Goal: Information Seeking & Learning: Learn about a topic

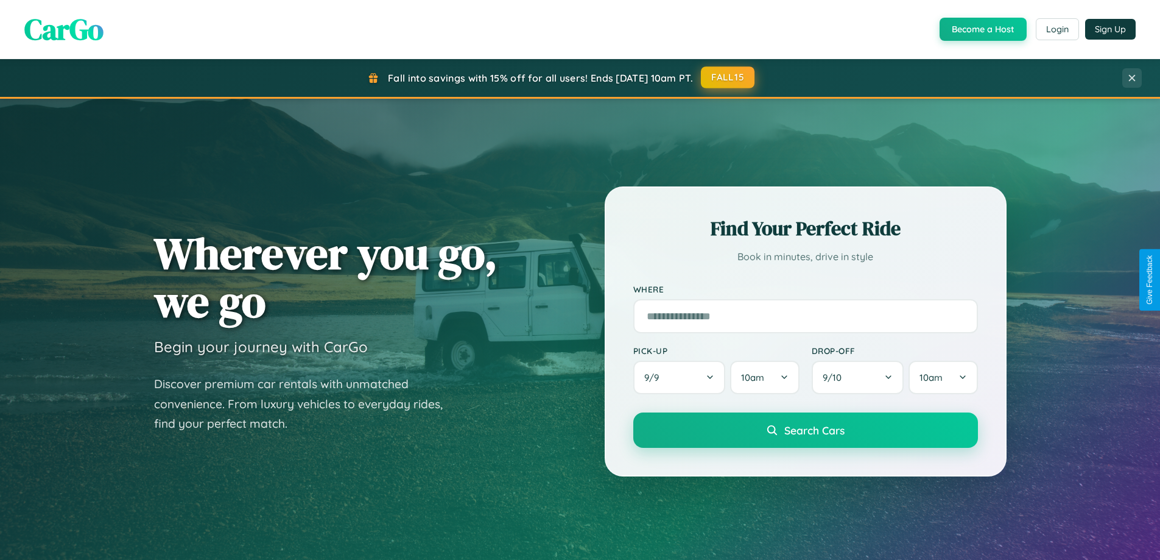
click at [728, 77] on button "FALL15" at bounding box center [728, 77] width 54 height 22
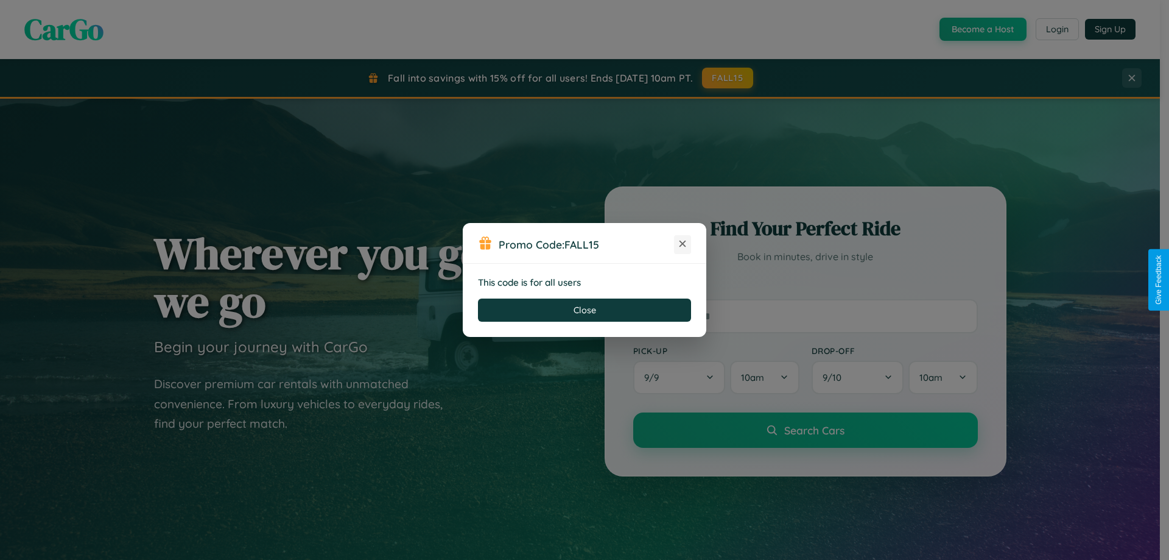
click at [683, 244] on icon at bounding box center [682, 243] width 12 height 12
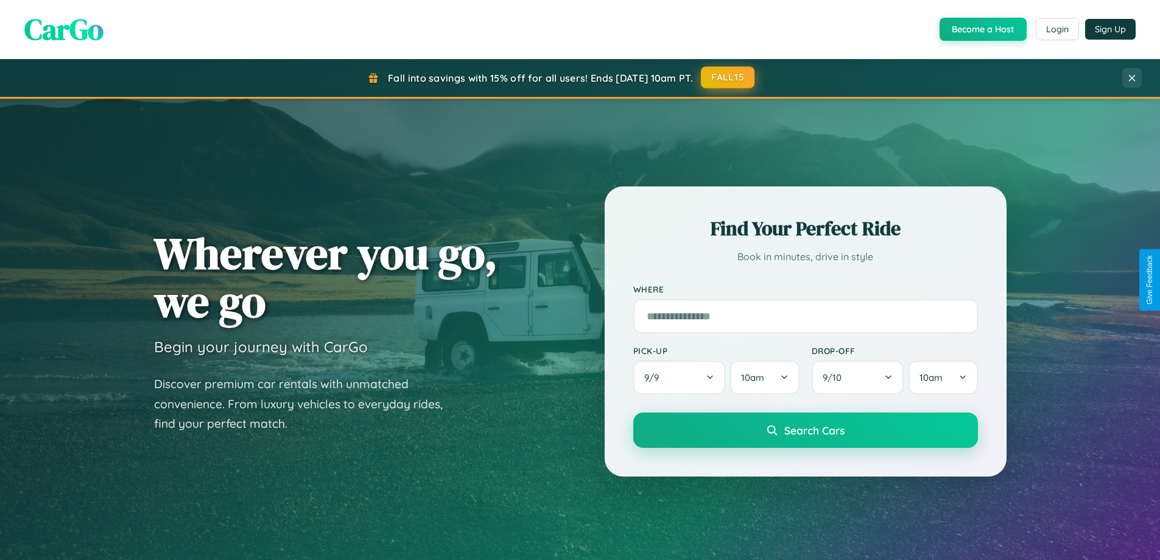
click at [728, 77] on button "FALL15" at bounding box center [728, 77] width 54 height 22
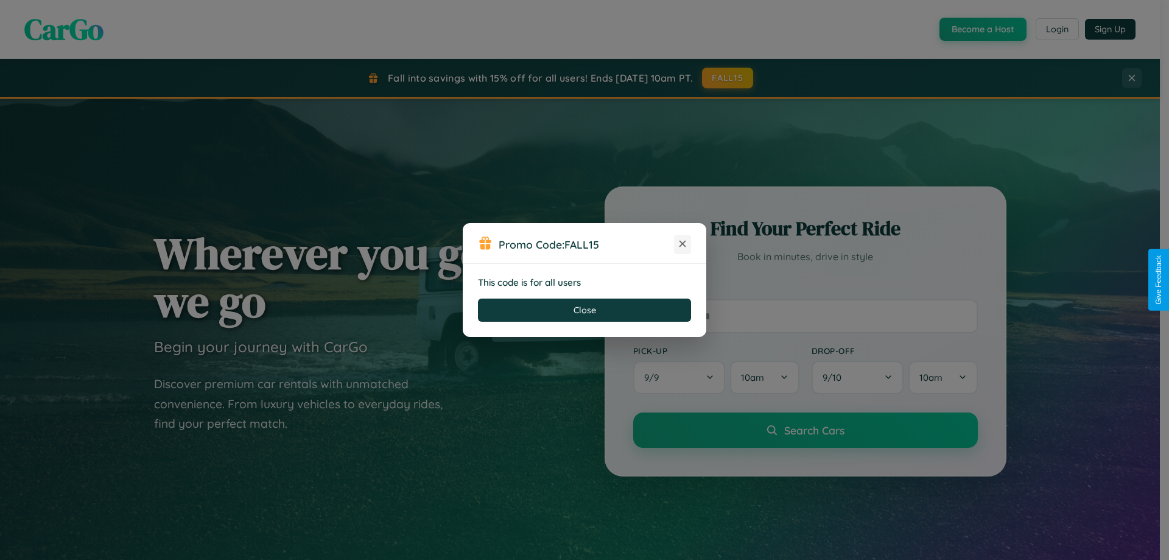
click at [683, 244] on icon at bounding box center [682, 243] width 12 height 12
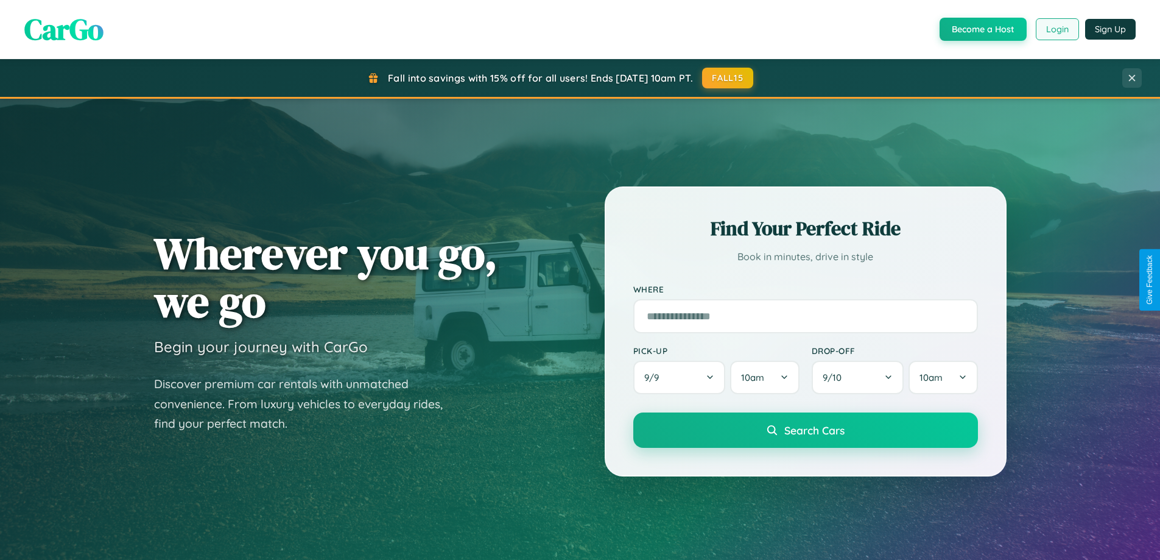
click at [1056, 29] on button "Login" at bounding box center [1057, 29] width 43 height 22
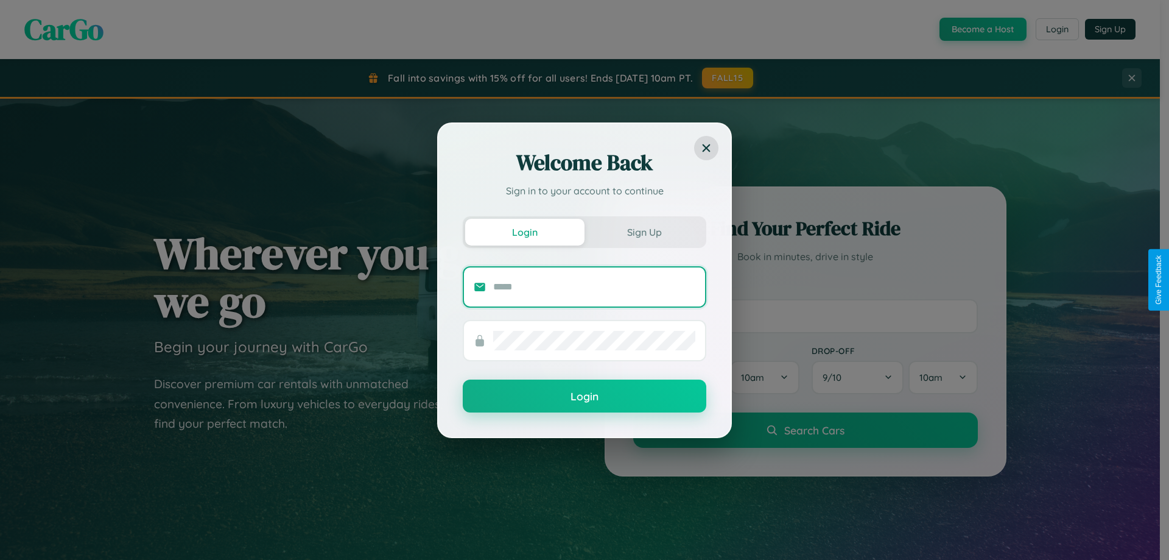
click at [594, 286] on input "text" at bounding box center [594, 286] width 202 height 19
type input "**********"
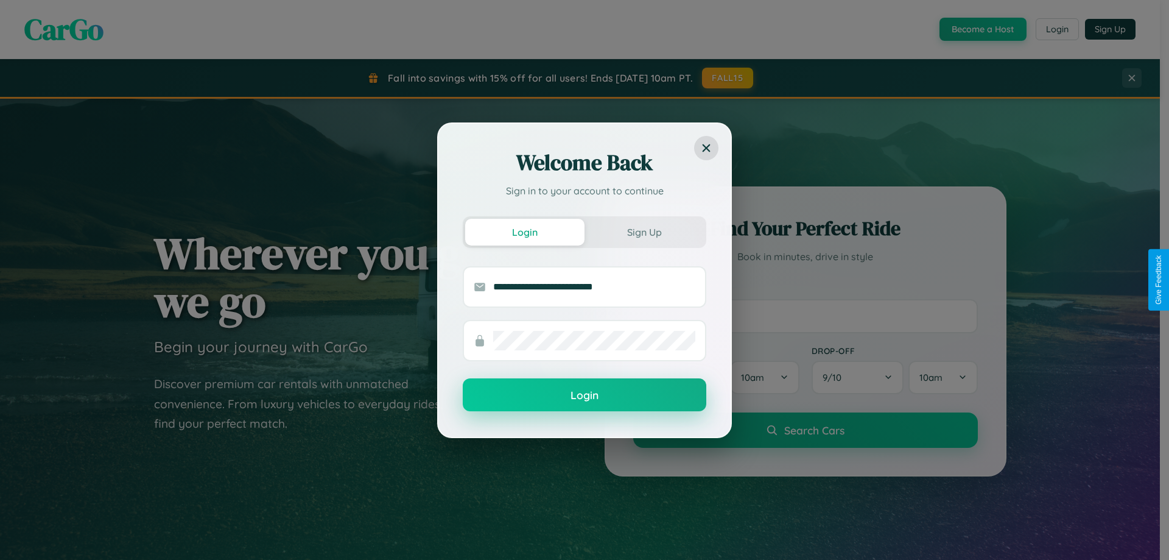
click at [585, 395] on button "Login" at bounding box center [585, 394] width 244 height 33
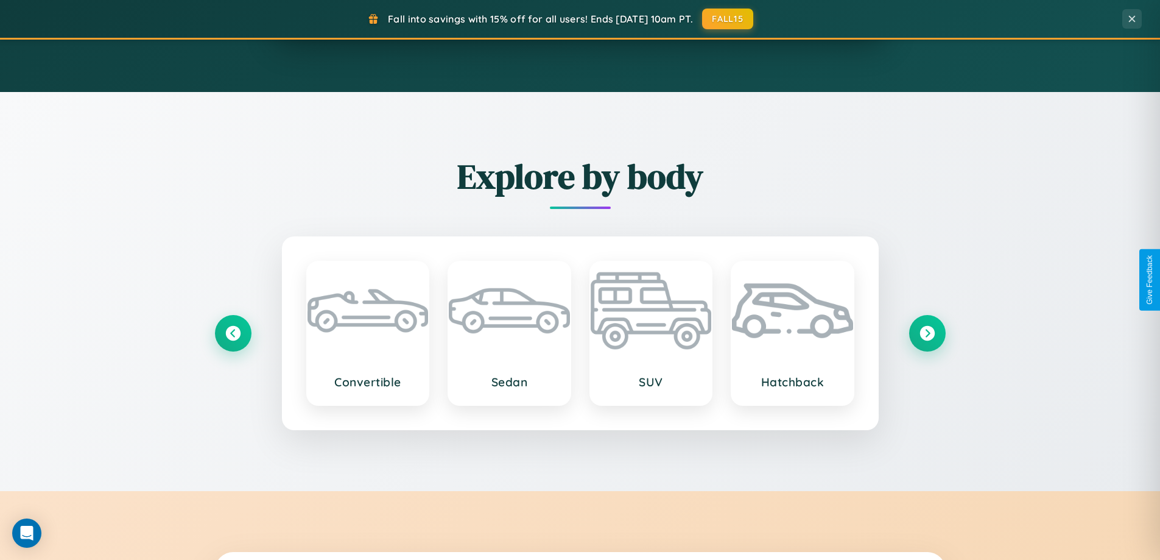
scroll to position [2343, 0]
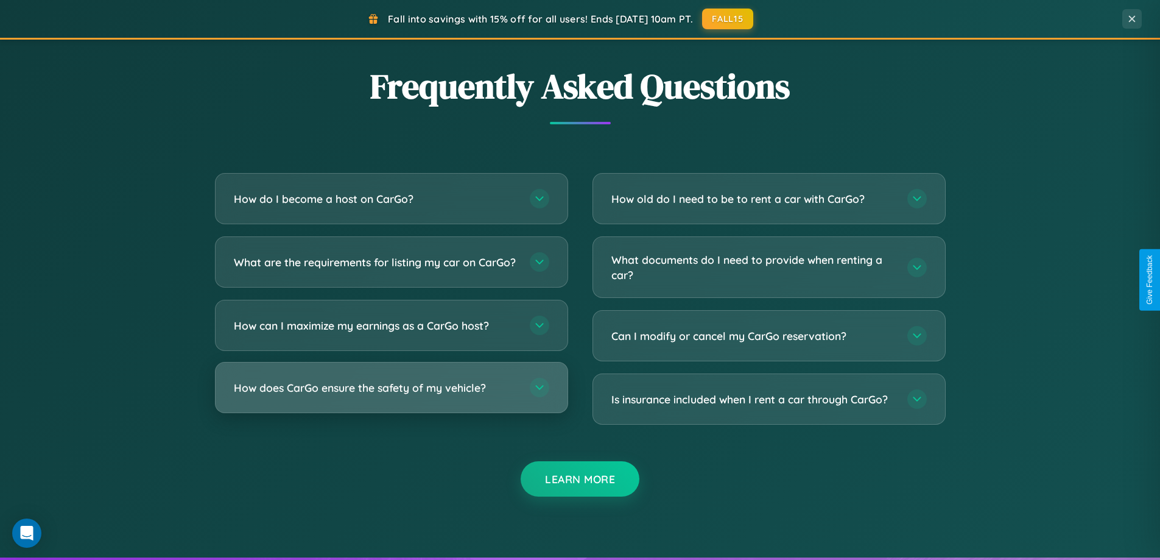
click at [391, 395] on h3 "How does CarGo ensure the safety of my vehicle?" at bounding box center [376, 387] width 284 height 15
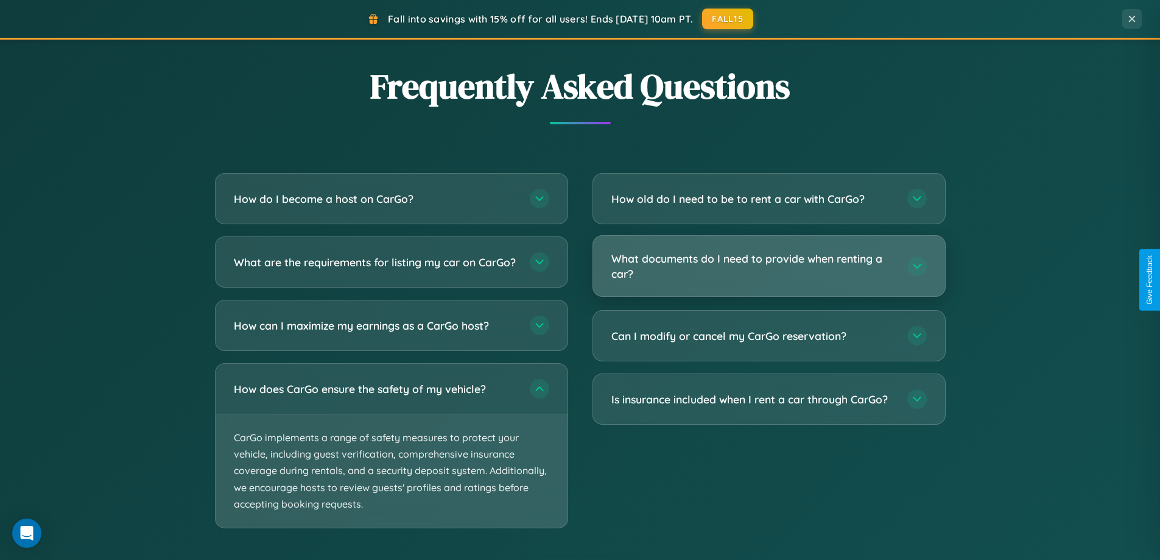
click at [768, 266] on h3 "What documents do I need to provide when renting a car?" at bounding box center [753, 266] width 284 height 30
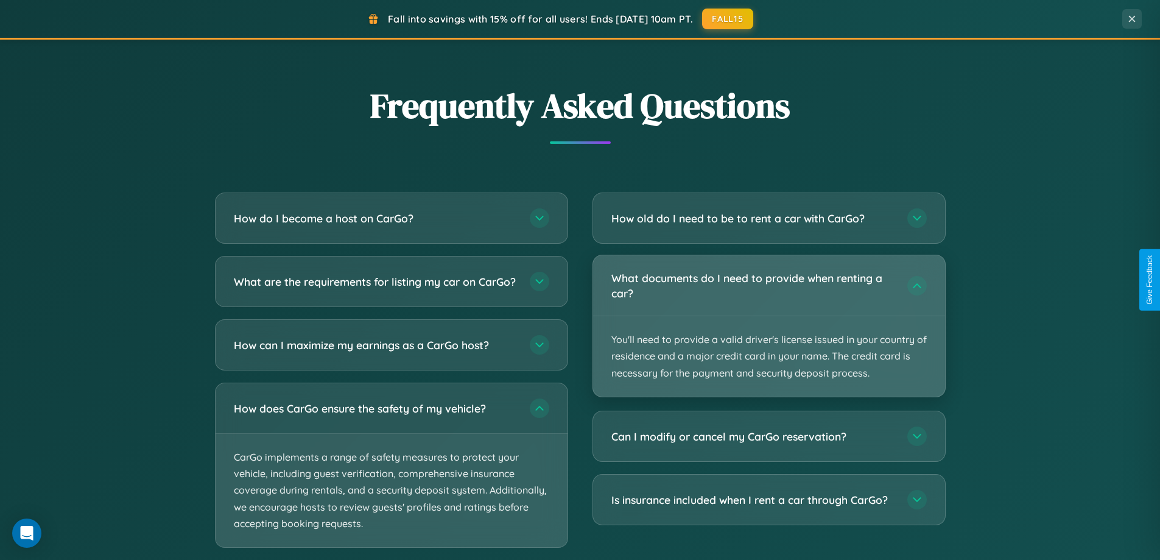
scroll to position [1956, 0]
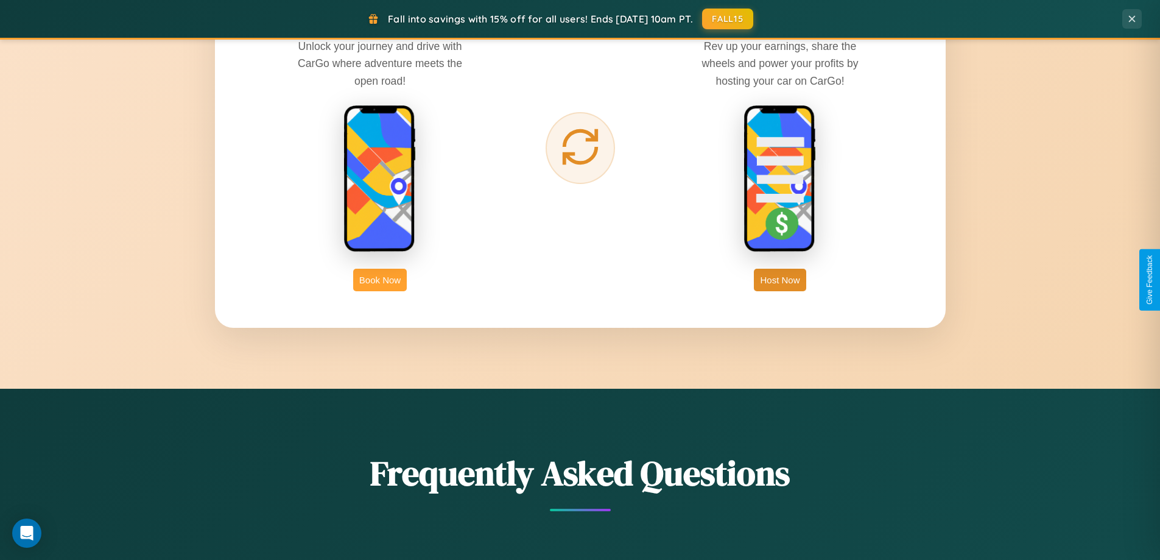
click at [380, 279] on button "Book Now" at bounding box center [380, 280] width 54 height 23
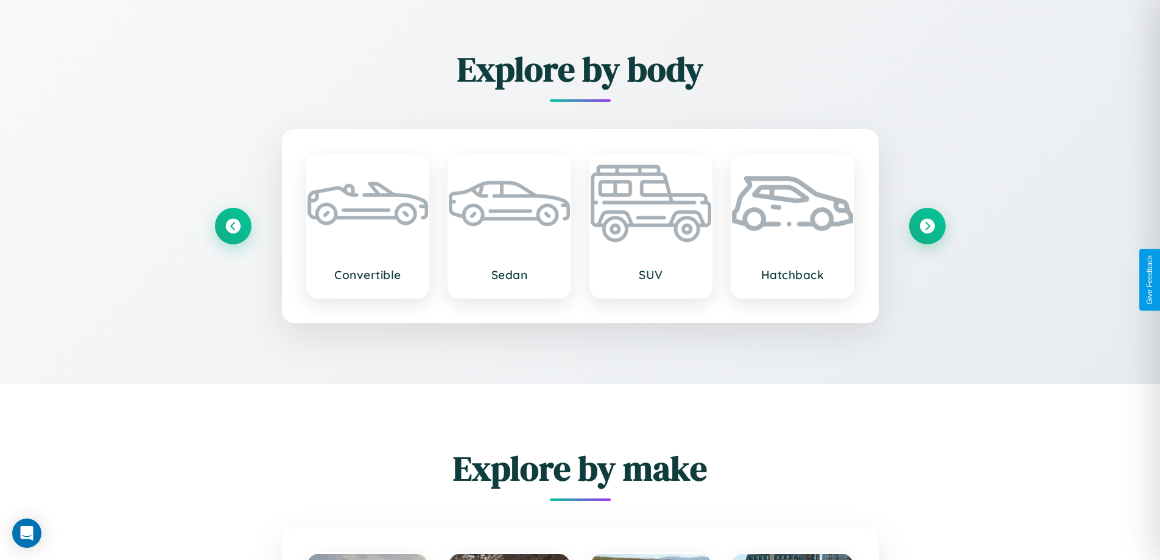
scroll to position [2140, 0]
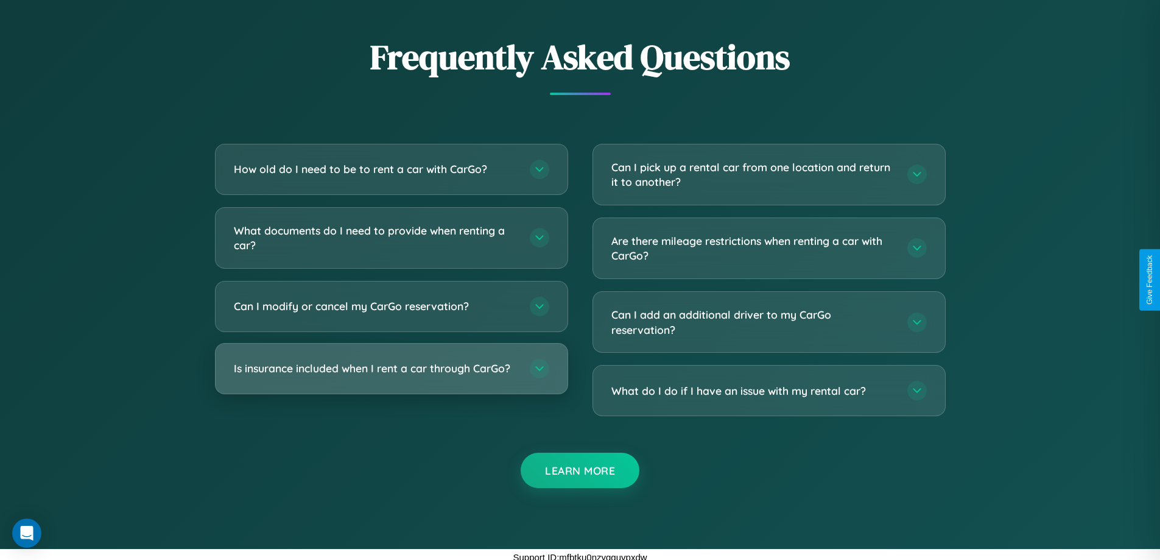
click at [391, 368] on h3 "Is insurance included when I rent a car through CarGo?" at bounding box center [376, 367] width 284 height 15
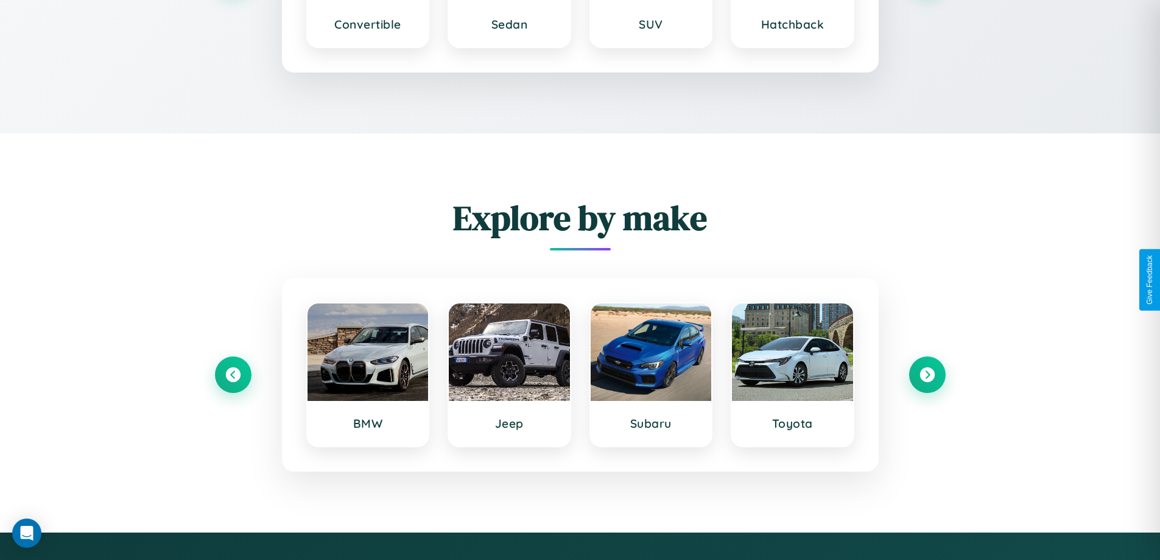
scroll to position [1996, 0]
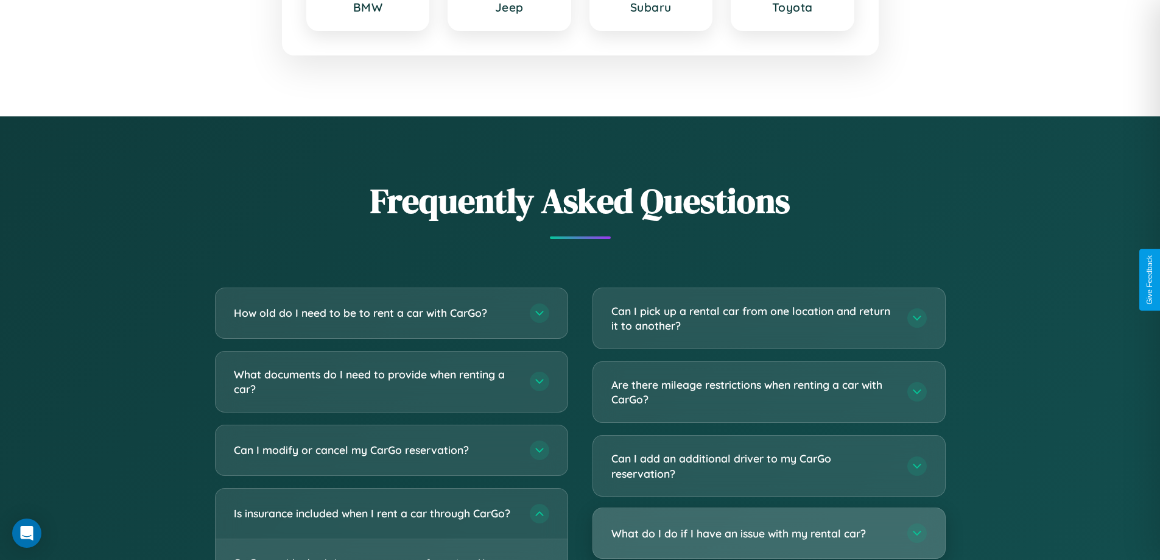
click at [768, 534] on h3 "What do I do if I have an issue with my rental car?" at bounding box center [753, 532] width 284 height 15
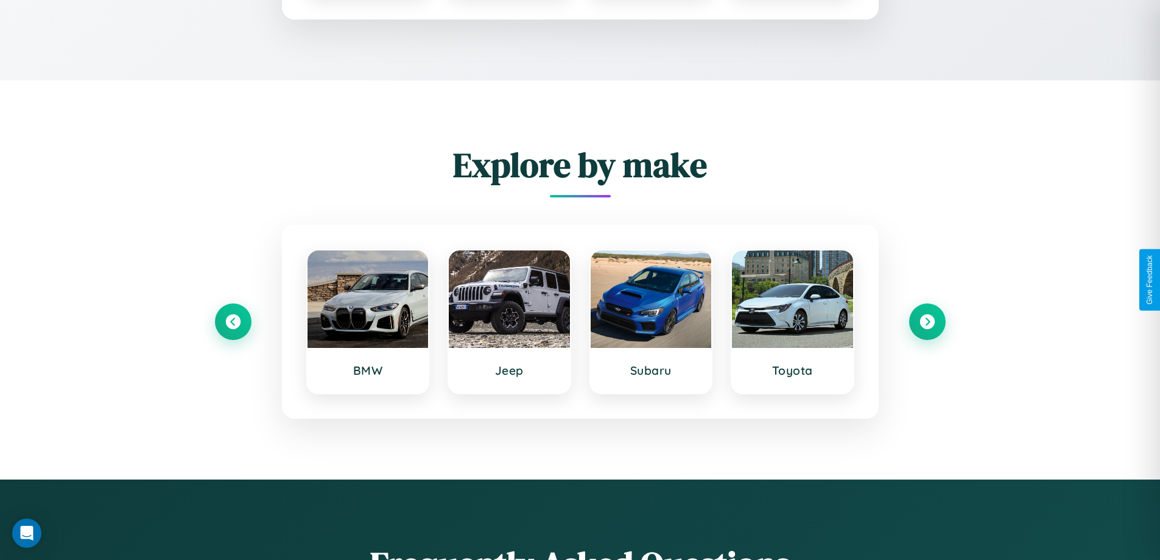
scroll to position [0, 0]
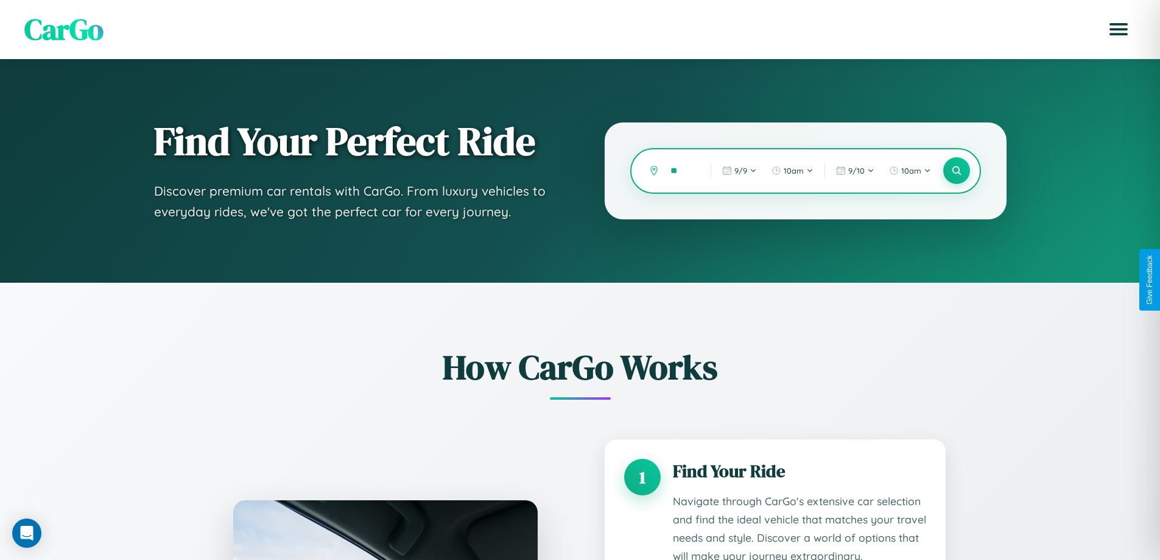
type input "***"
